Goal: Task Accomplishment & Management: Manage account settings

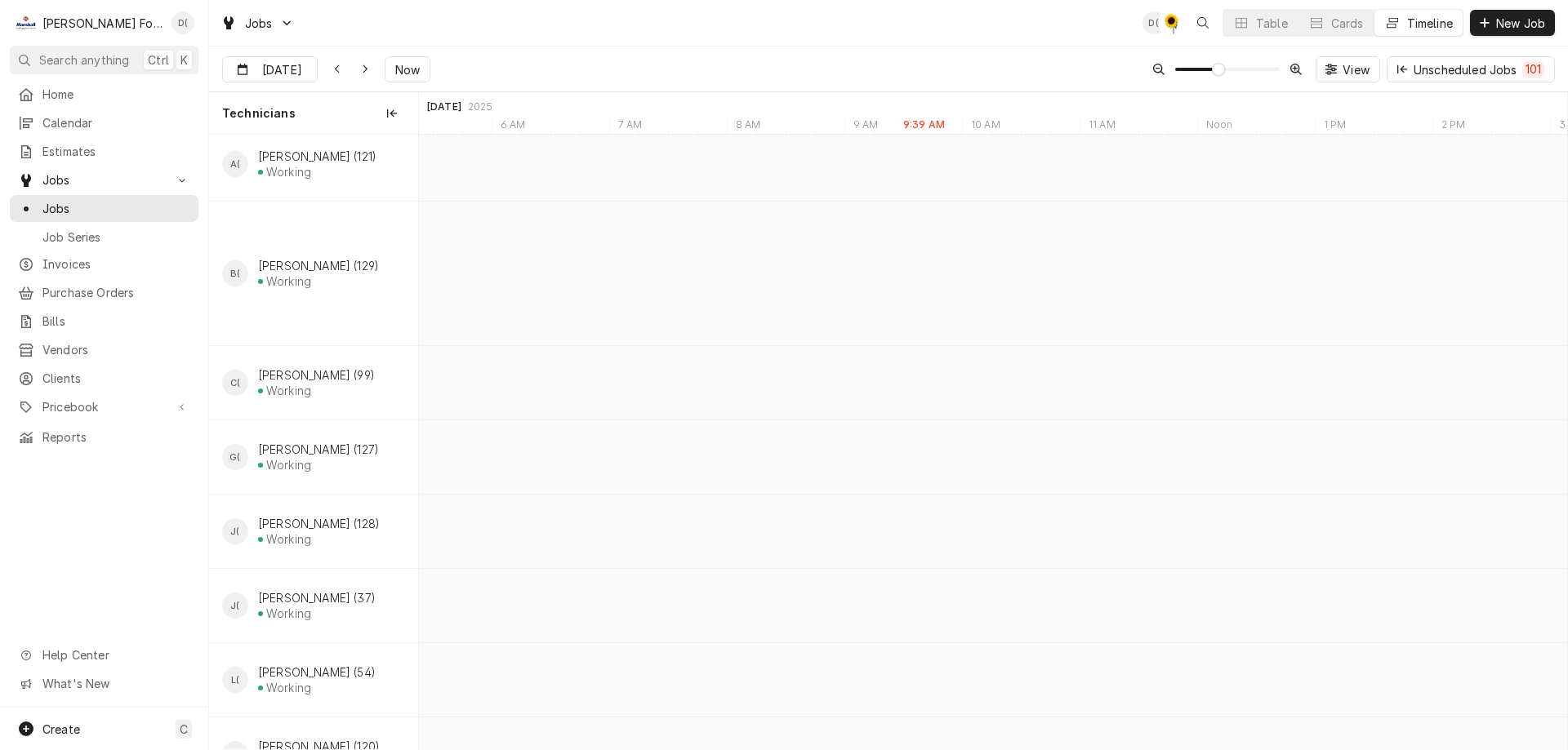
scroll to position [0, 39588]
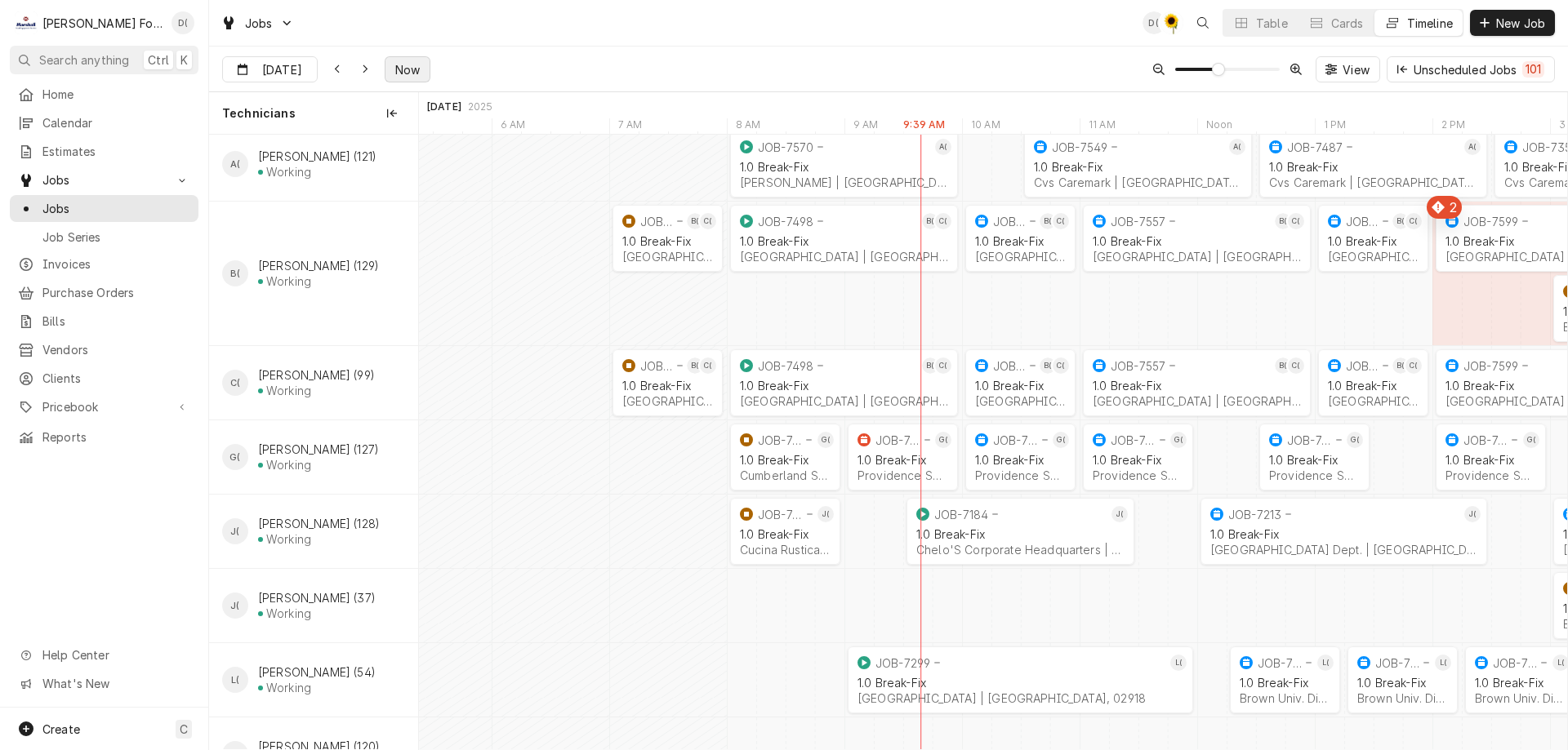
click at [392, 65] on span "Now" at bounding box center [408, 70] width 31 height 17
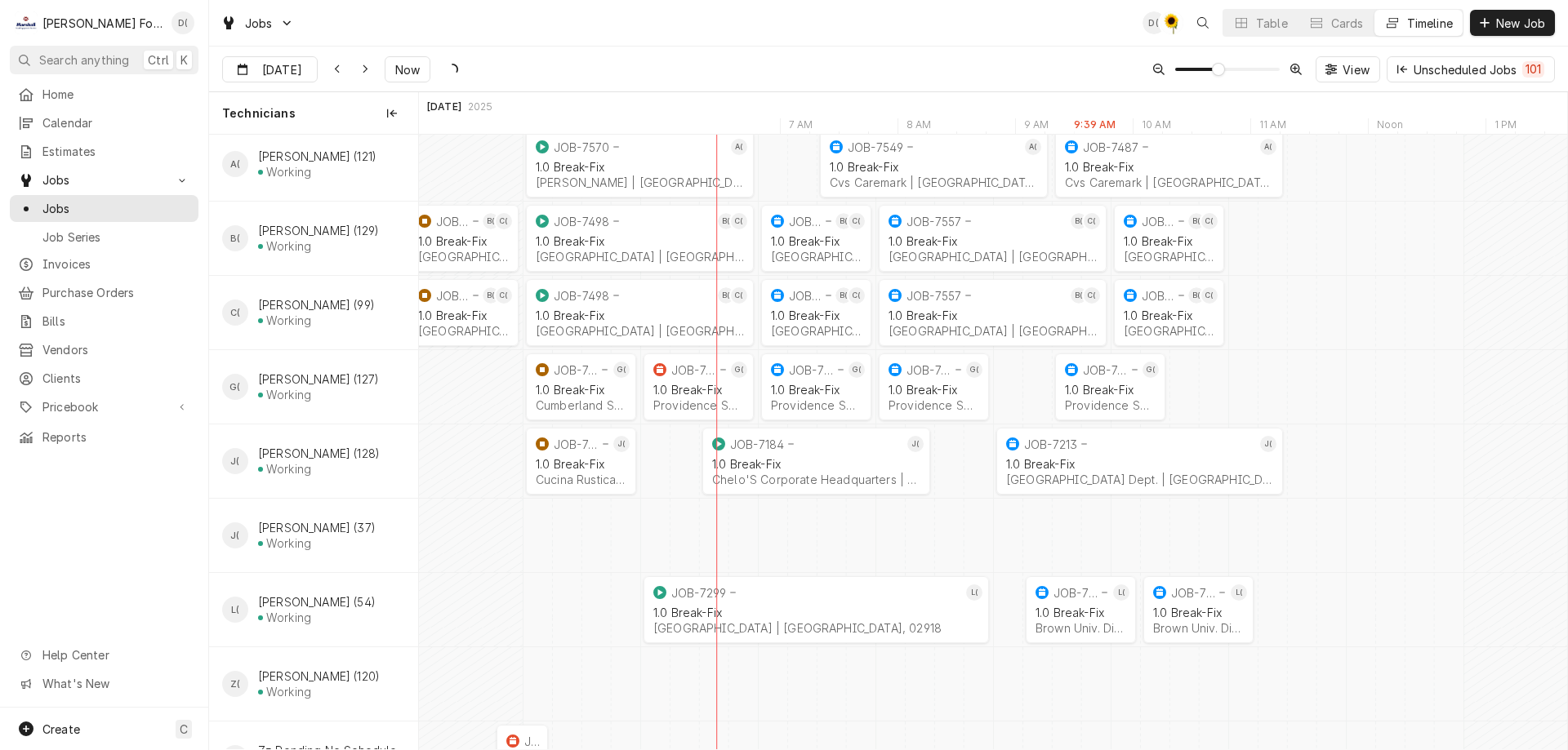
scroll to position [0, 39793]
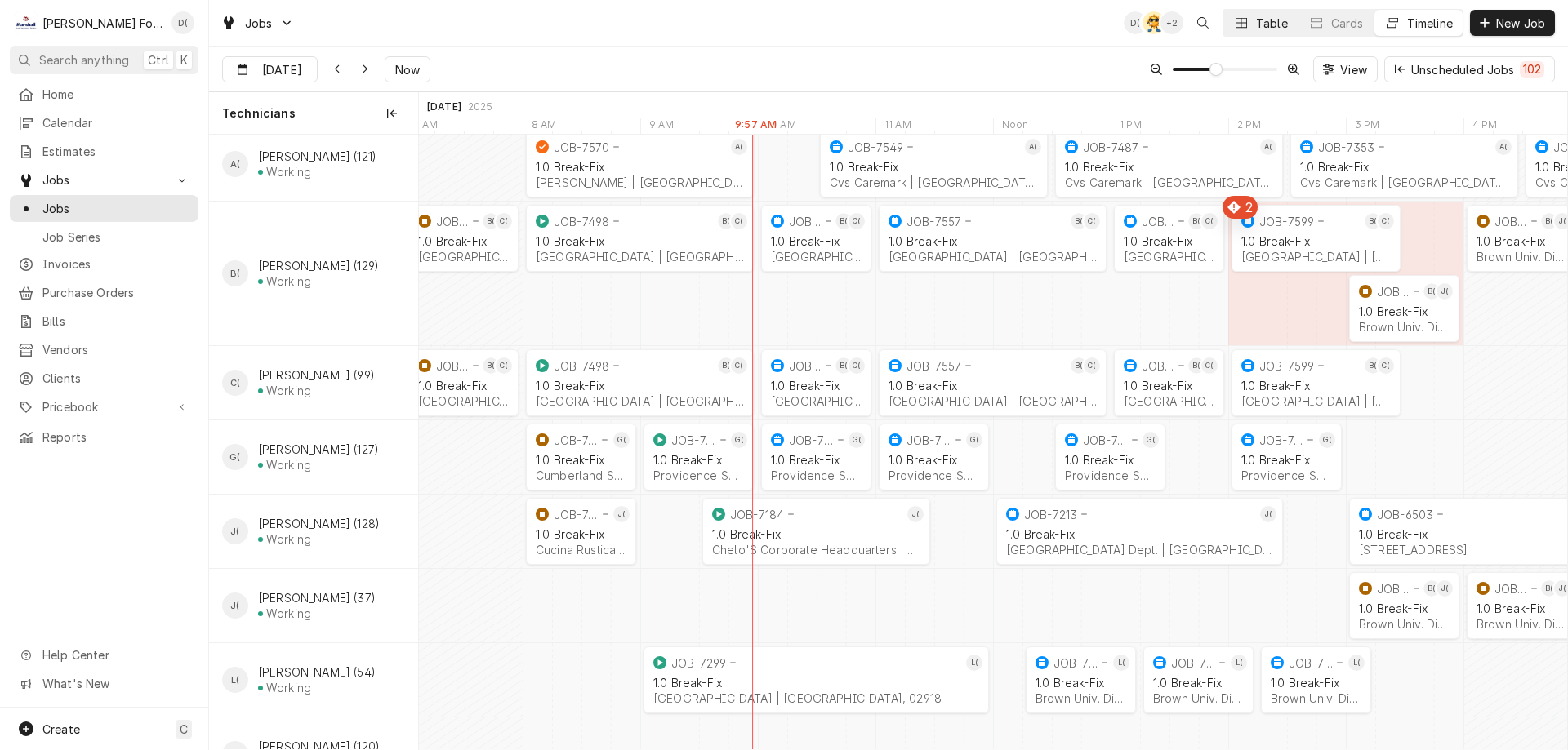
click at [1266, 20] on div "Table" at bounding box center [1272, 23] width 32 height 17
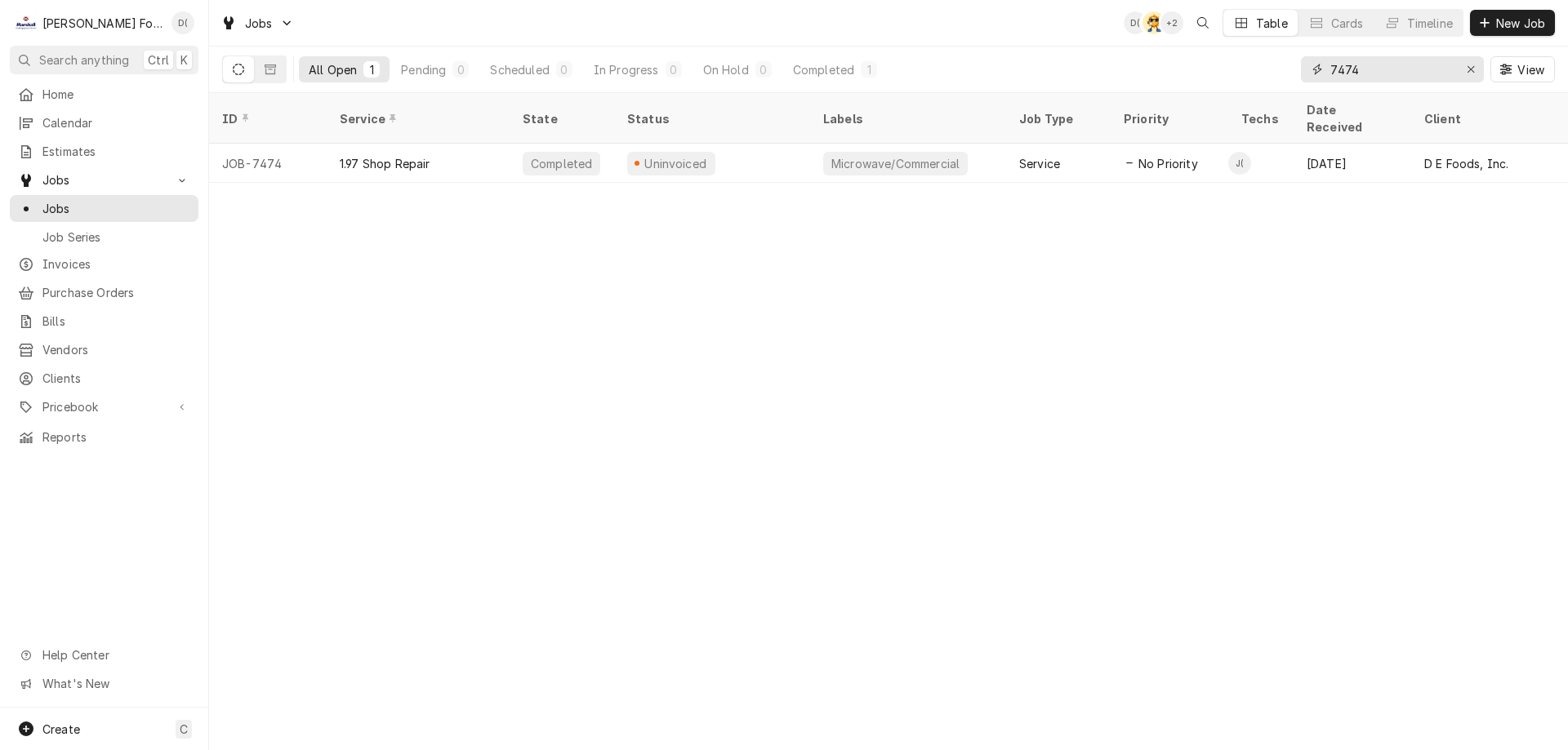
drag, startPoint x: 1384, startPoint y: 68, endPoint x: 1297, endPoint y: 78, distance: 87.6
click at [1297, 78] on div "All Open 1 Pending 0 Scheduled 0 In Progress 0 On Hold 0 Completed 1 7474 View" at bounding box center [888, 68] width 1333 height 45
type input "7621"
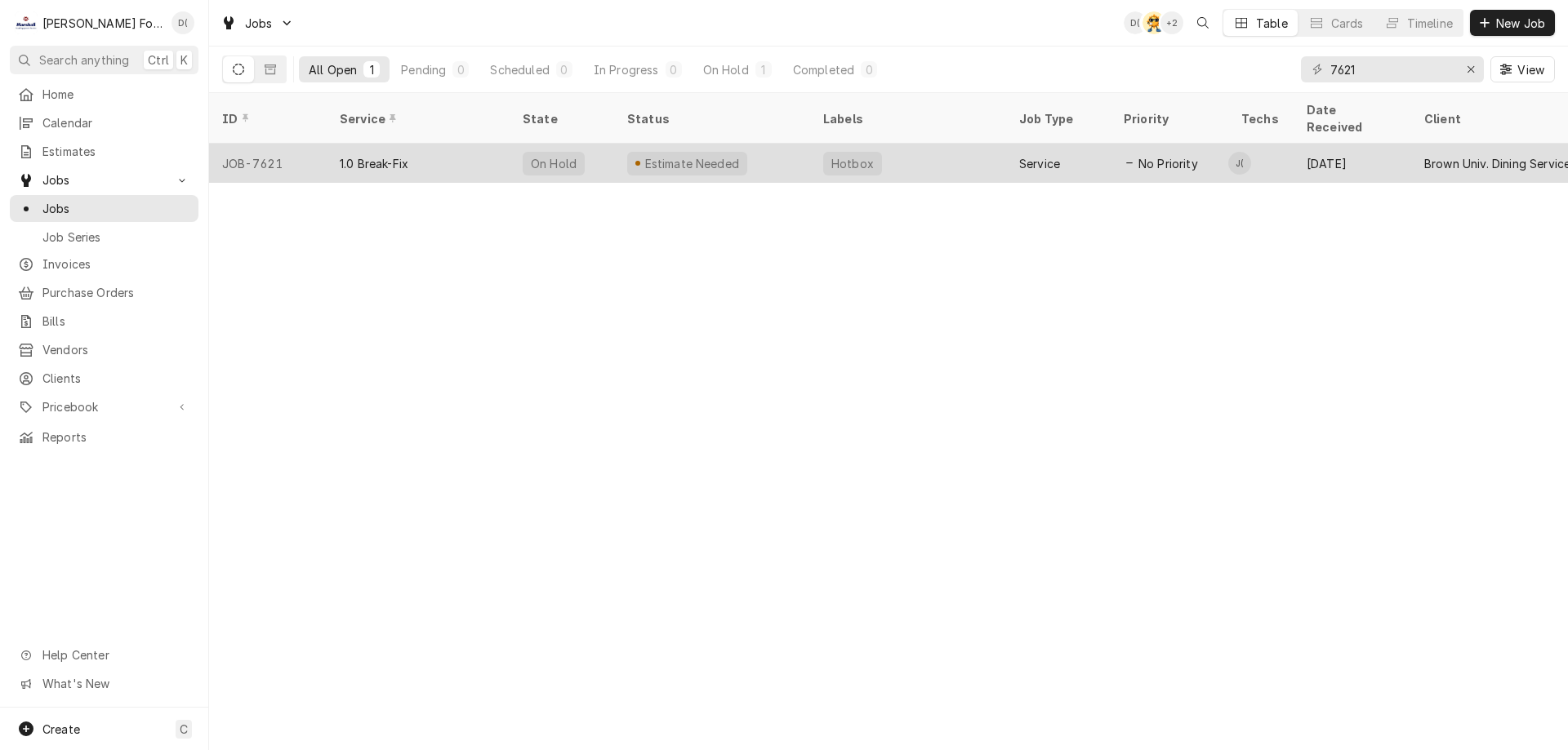
click at [748, 144] on div "Estimate Needed" at bounding box center [712, 164] width 196 height 39
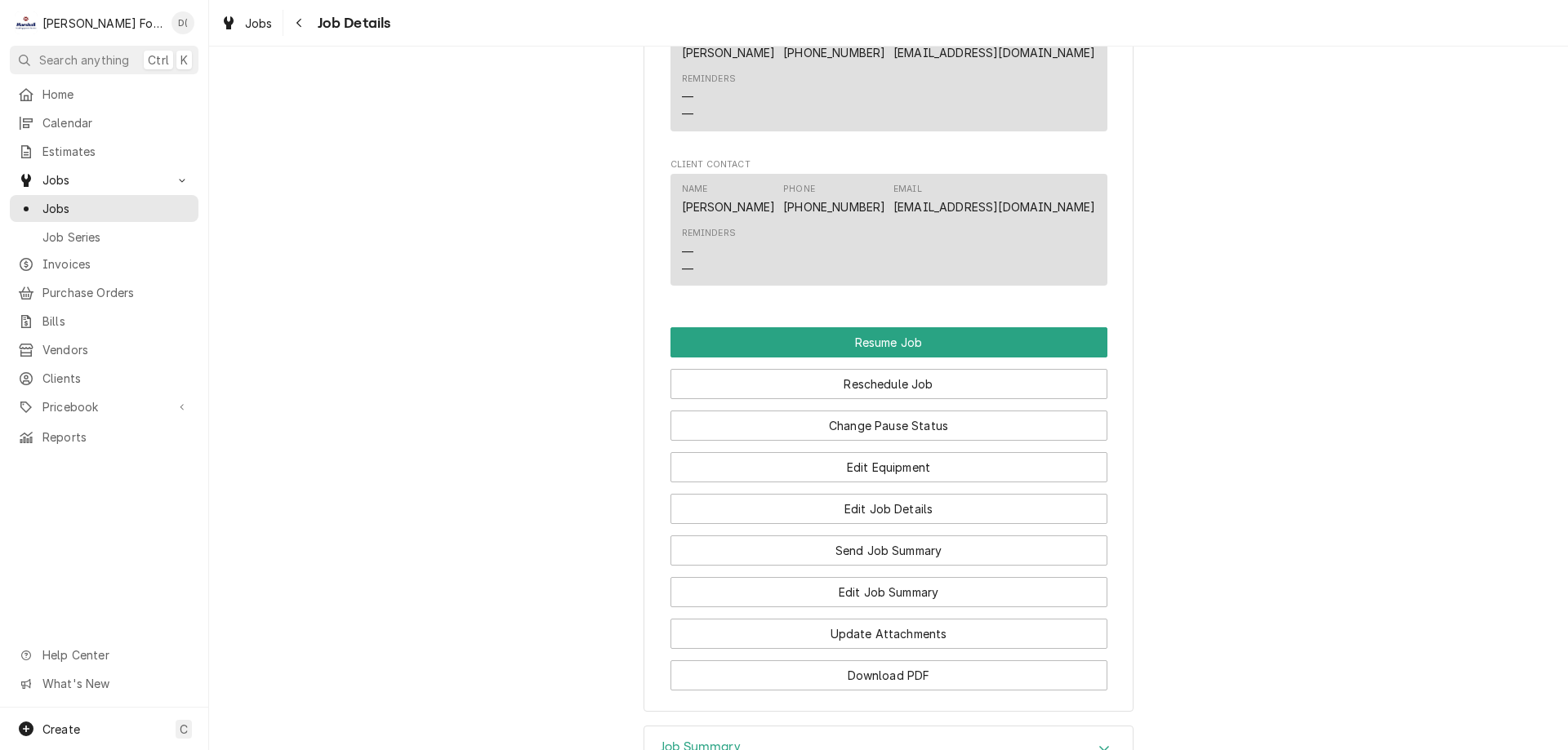
scroll to position [2267, 0]
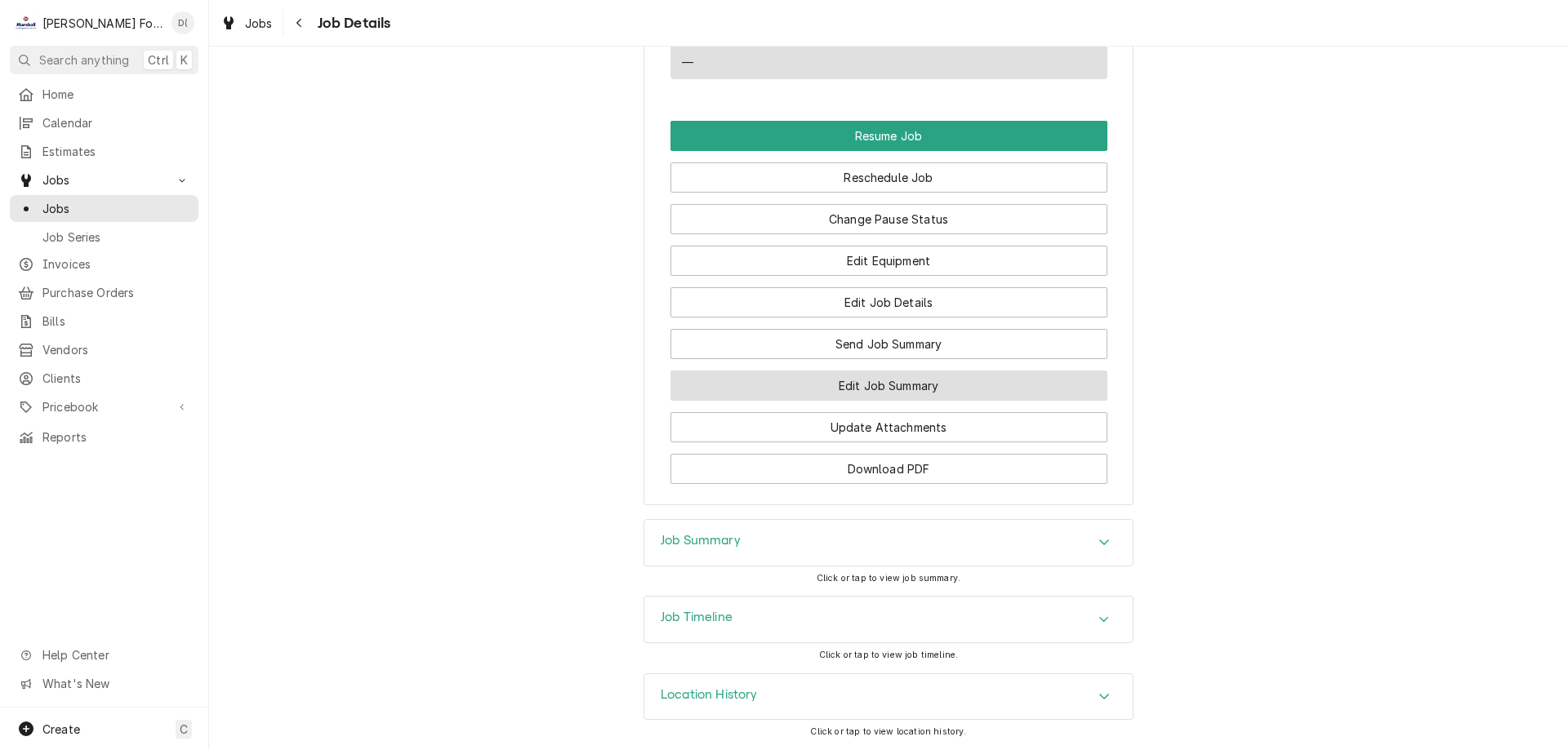
click at [829, 380] on button "Edit Job Summary" at bounding box center [889, 385] width 437 height 30
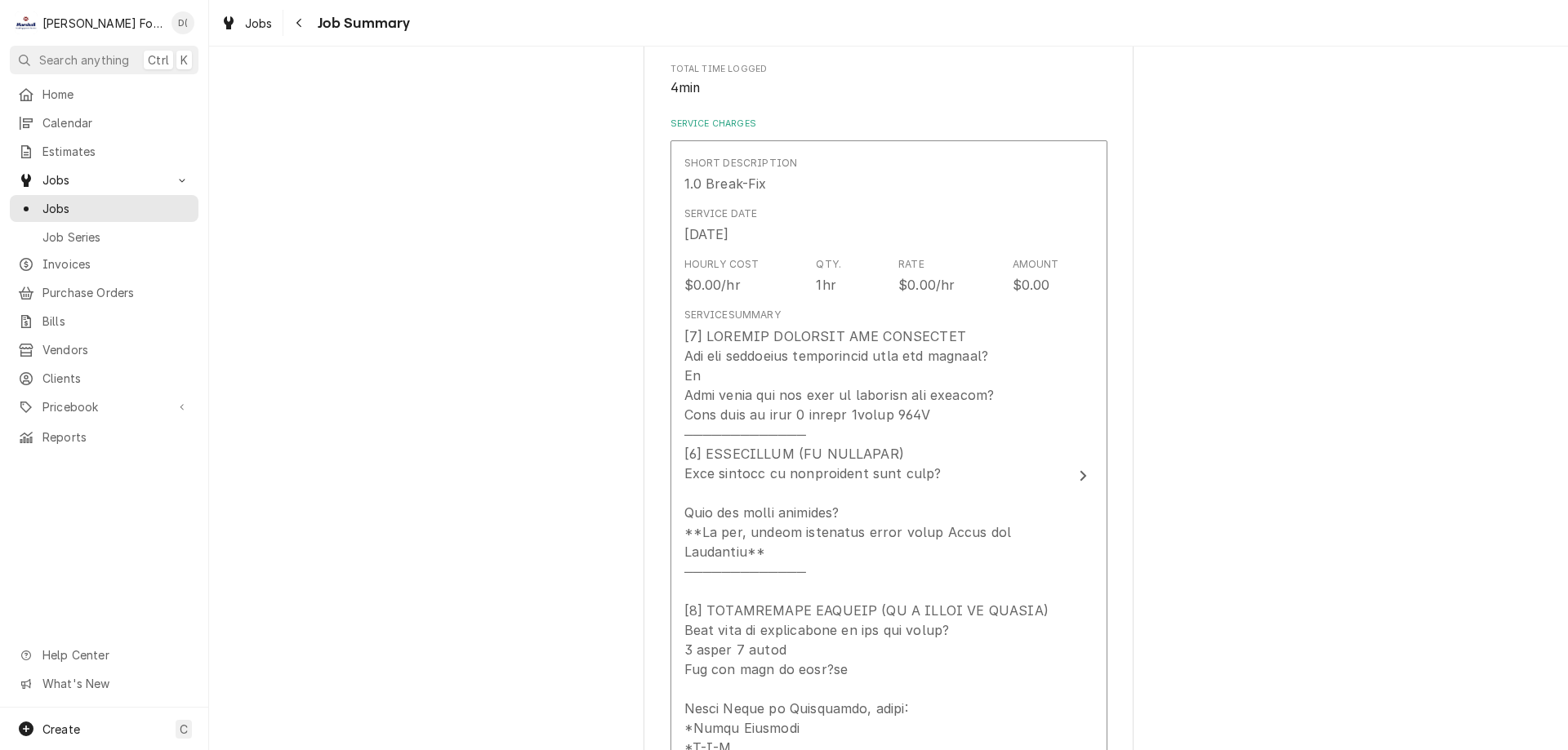
scroll to position [490, 0]
